Goal: Task Accomplishment & Management: Use online tool/utility

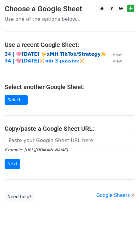
click at [47, 52] on strong "34 | 🩷AUG 9 ☀️xMH TikTok/Strategy☀️" at bounding box center [55, 55] width 101 height 6
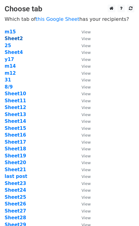
click at [9, 38] on strong "Sheet2" at bounding box center [14, 39] width 18 height 6
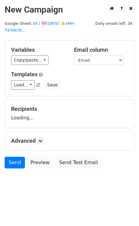
click at [17, 40] on div "Variables Copy/paste... {{Email}} Email column Email Templates Load... 1 Mental…" at bounding box center [69, 67] width 129 height 55
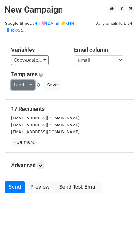
click at [25, 80] on link "Load..." at bounding box center [23, 85] width 24 height 10
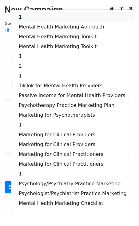
click at [40, 12] on link "1" at bounding box center [72, 17] width 122 height 10
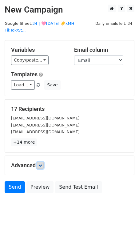
click at [40, 162] on link at bounding box center [40, 165] width 7 height 7
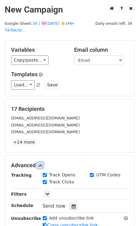
scroll to position [32, 0]
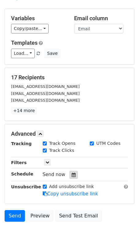
click at [70, 171] on div at bounding box center [73, 175] width 8 height 8
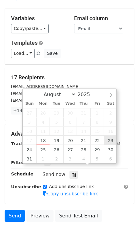
type input "[DATE] 12:00"
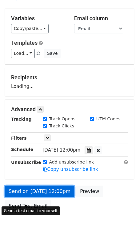
click at [47, 186] on link "Send on [DATE] 12:00pm" at bounding box center [40, 192] width 70 height 12
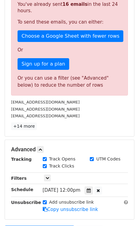
scroll to position [175, 0]
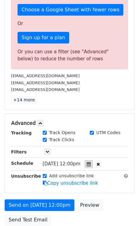
click at [90, 162] on icon at bounding box center [88, 164] width 4 height 4
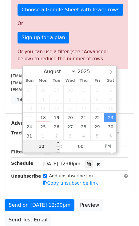
click at [43, 148] on input "12" at bounding box center [41, 146] width 37 height 12
type input "1"
type input "8"
type input "[DATE] 20:00"
click at [31, 191] on form "Variables Copy/paste... {{Email}} Email column Email Templates Load... 1 Mental…" at bounding box center [69, 47] width 129 height 364
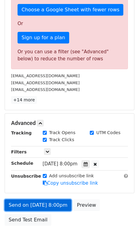
click at [33, 200] on link "Send on [DATE] 8:00pm" at bounding box center [38, 206] width 67 height 12
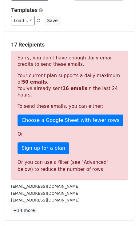
scroll to position [0, 0]
